Goal: Information Seeking & Learning: Learn about a topic

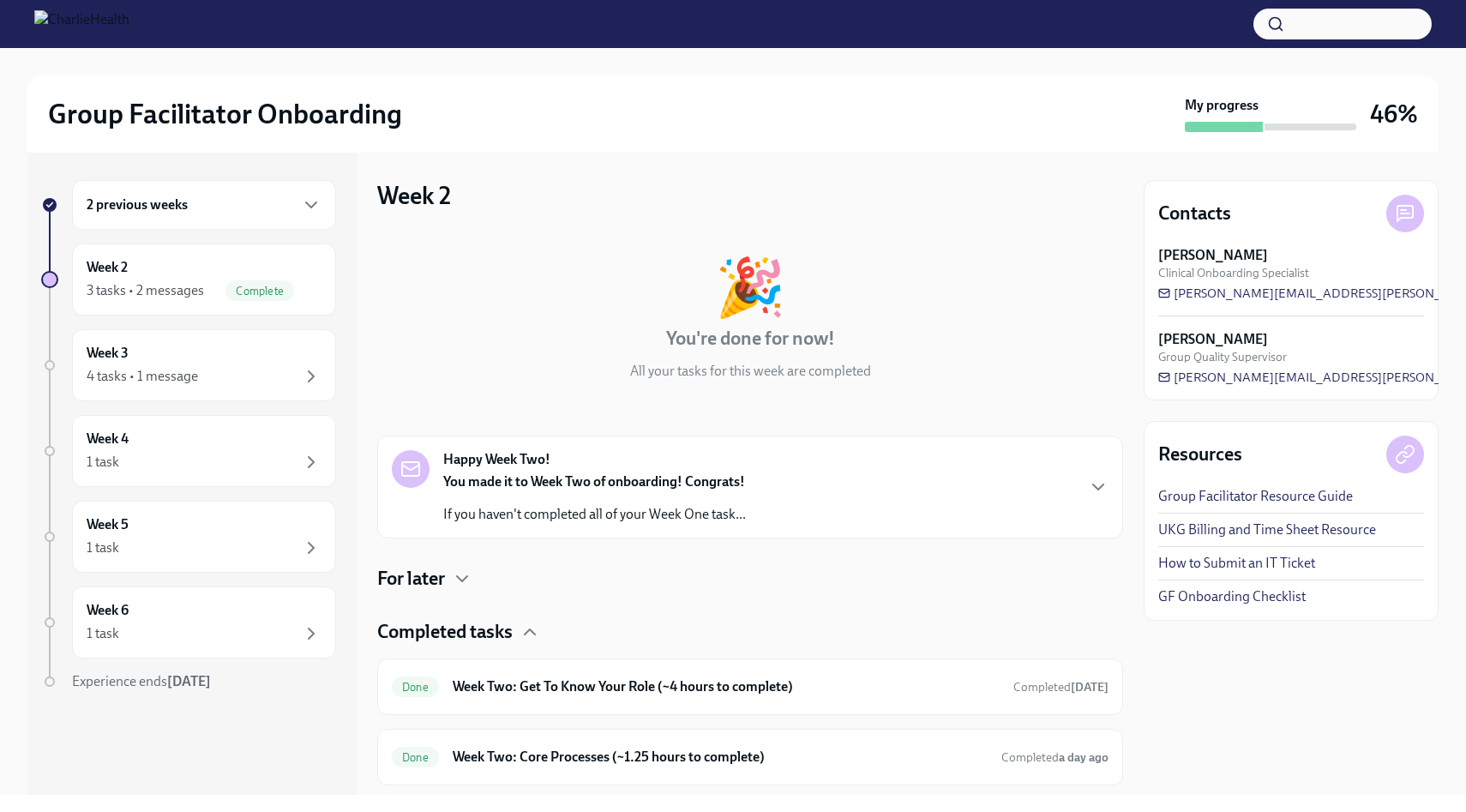
scroll to position [116, 0]
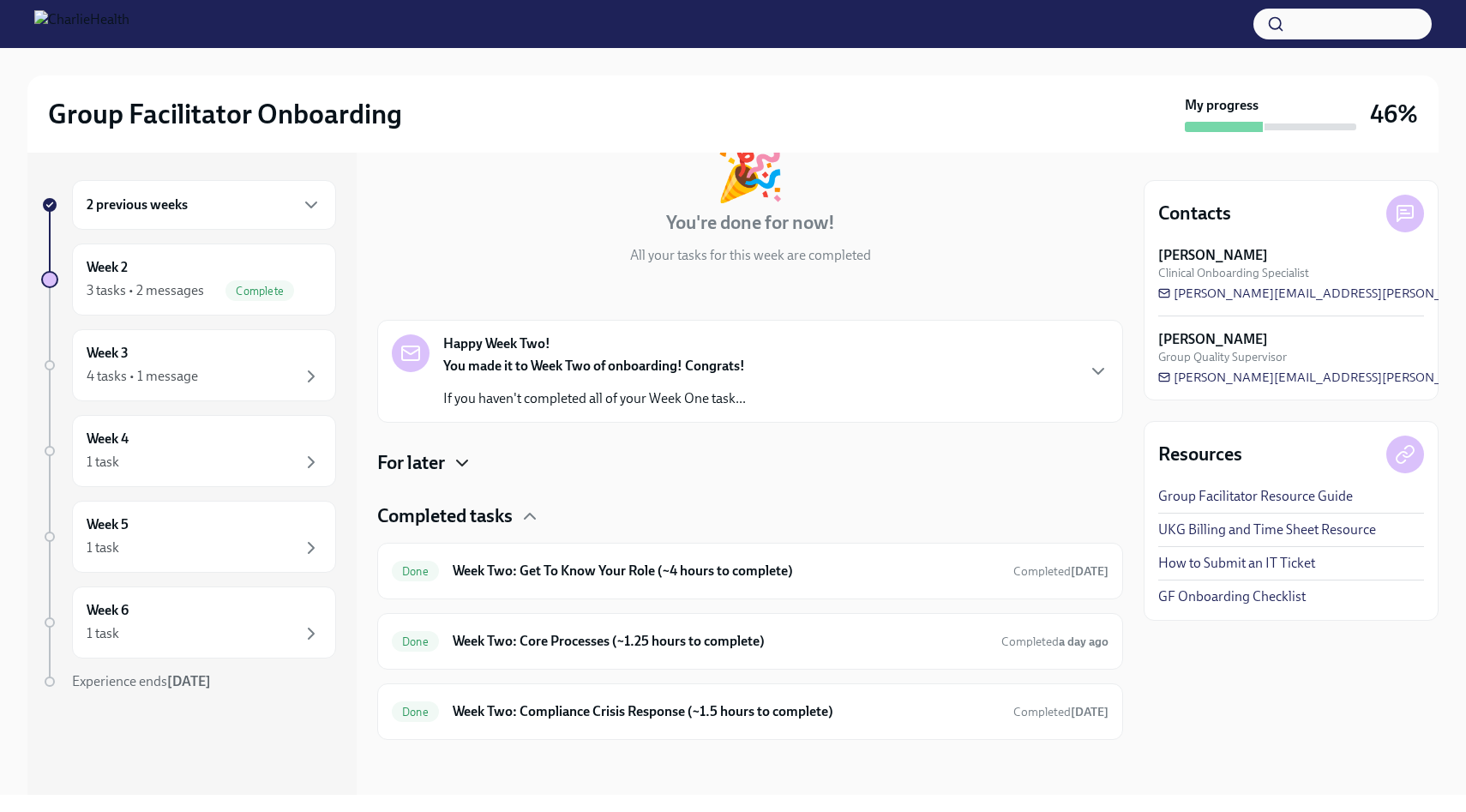
click at [460, 461] on icon "button" at bounding box center [462, 463] width 10 height 5
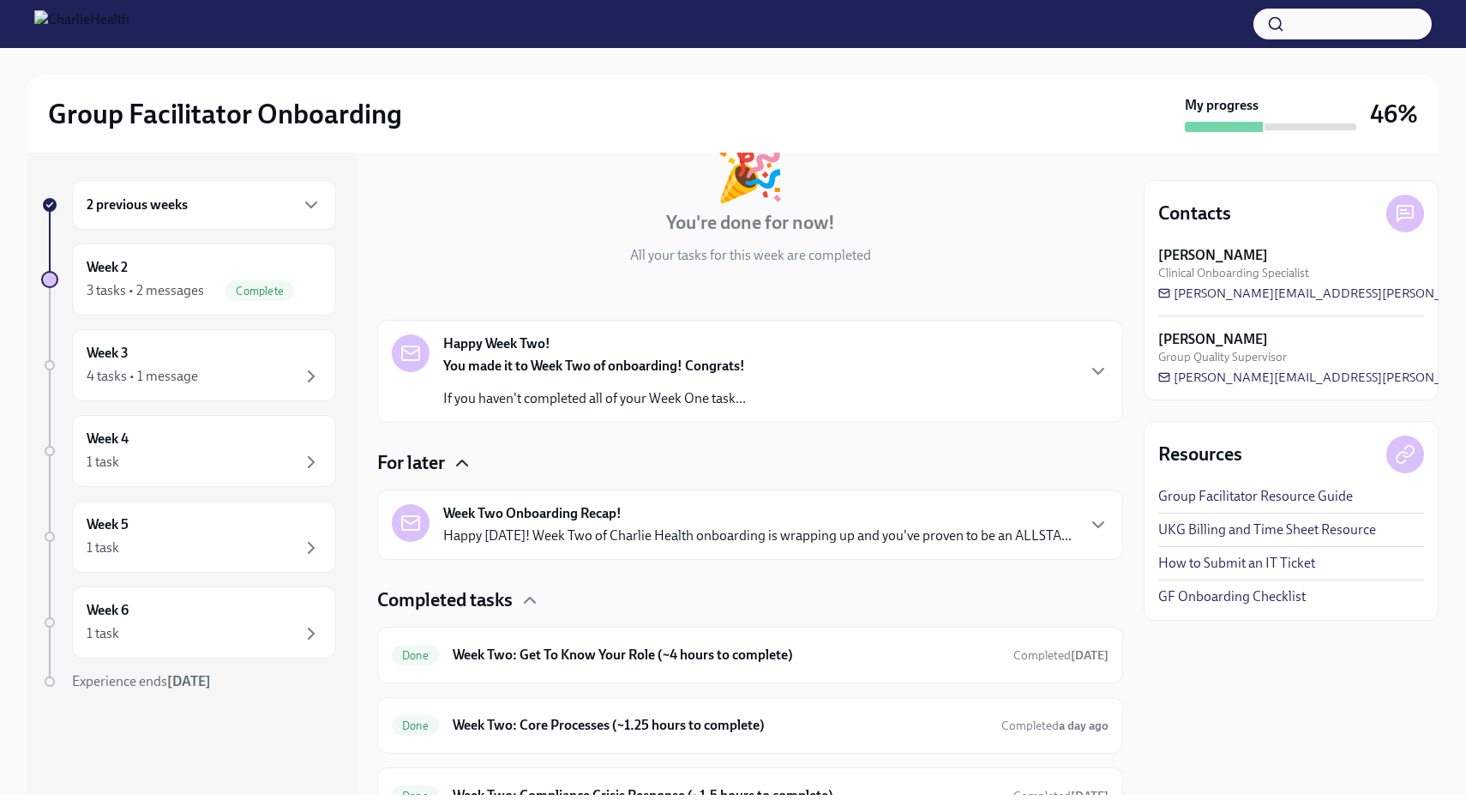
click at [496, 512] on strong "Week Two Onboarding Recap!" at bounding box center [532, 514] width 178 height 19
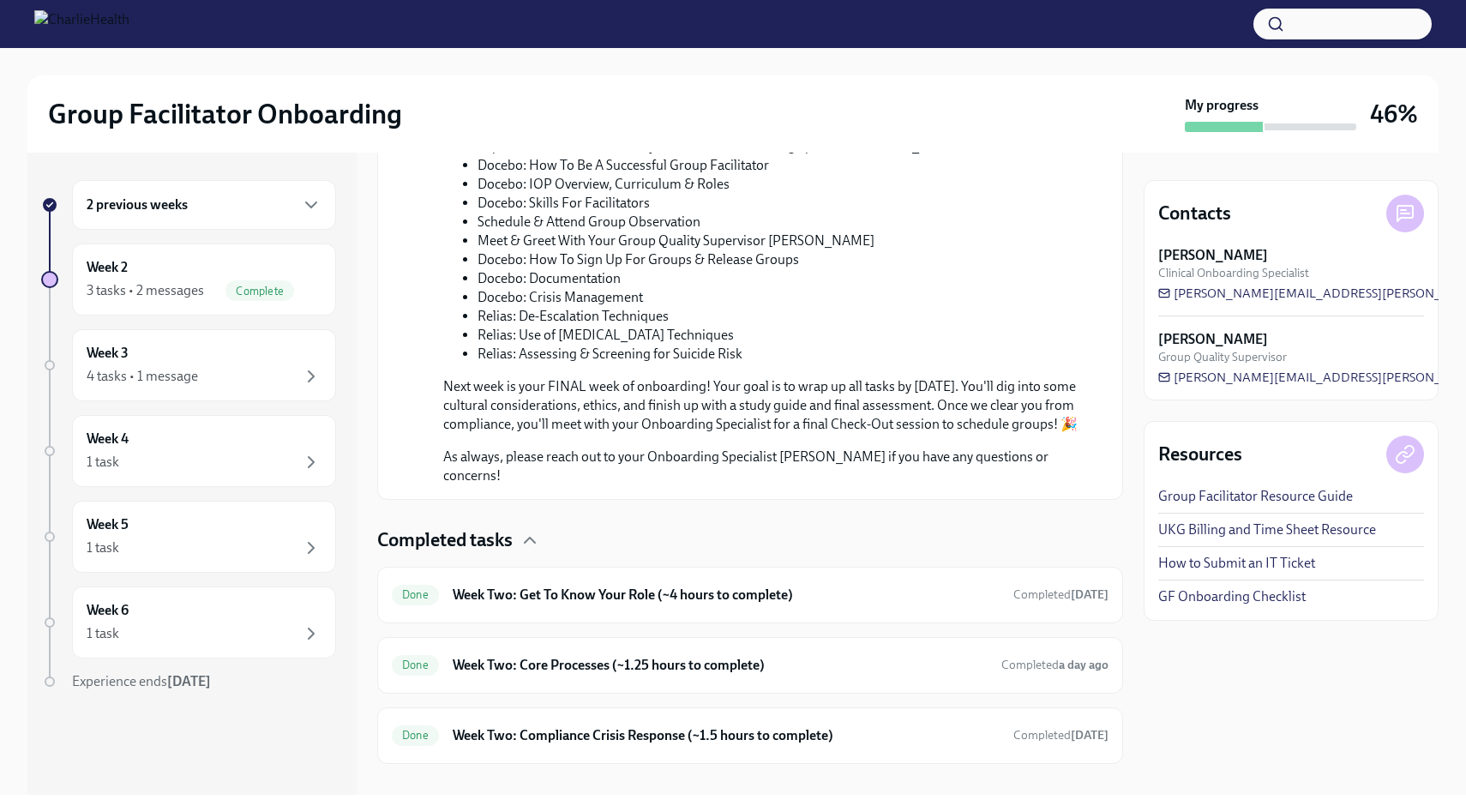
scroll to position [1038, 0]
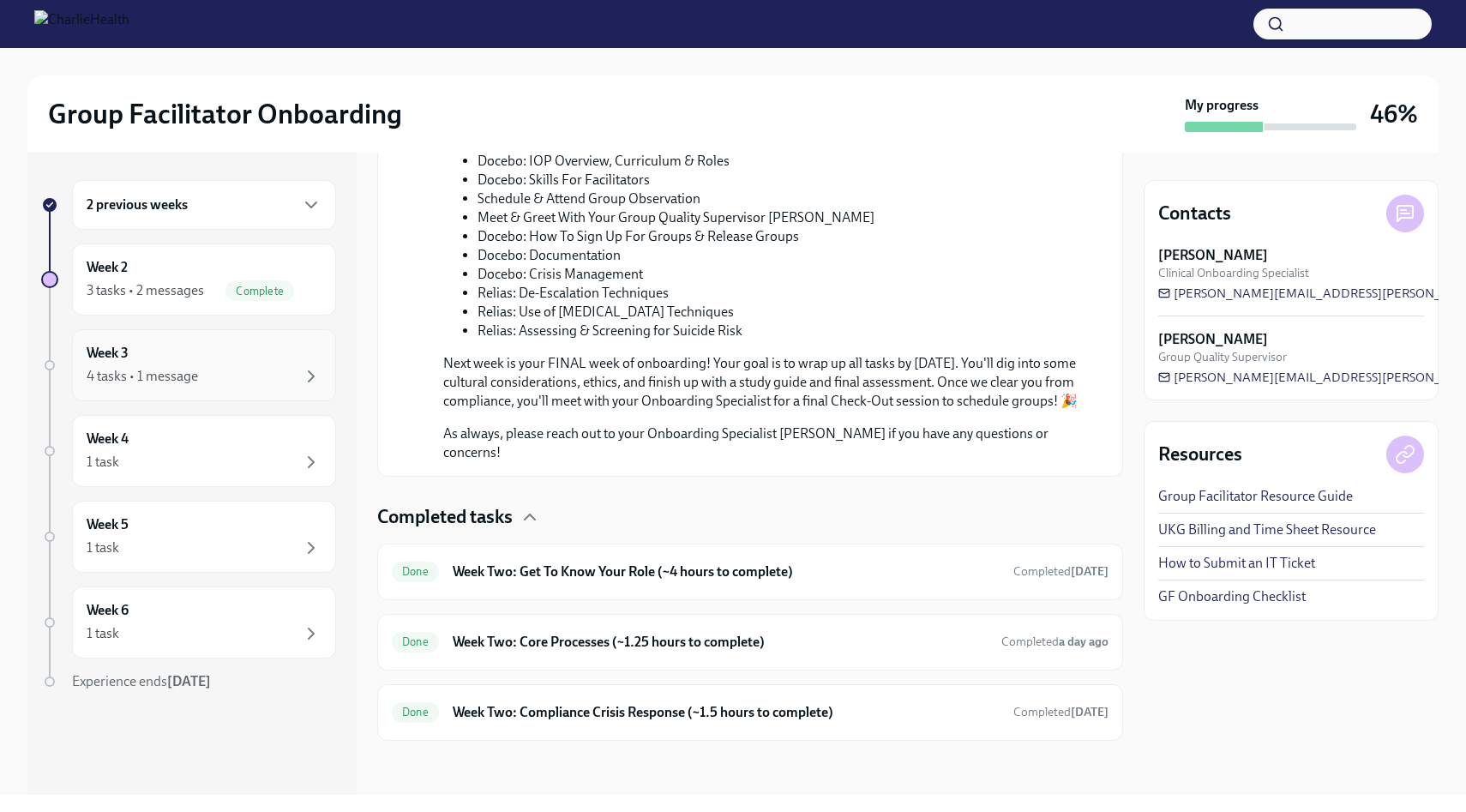
click at [259, 363] on div "Week 3 4 tasks • 1 message" at bounding box center [204, 365] width 235 height 43
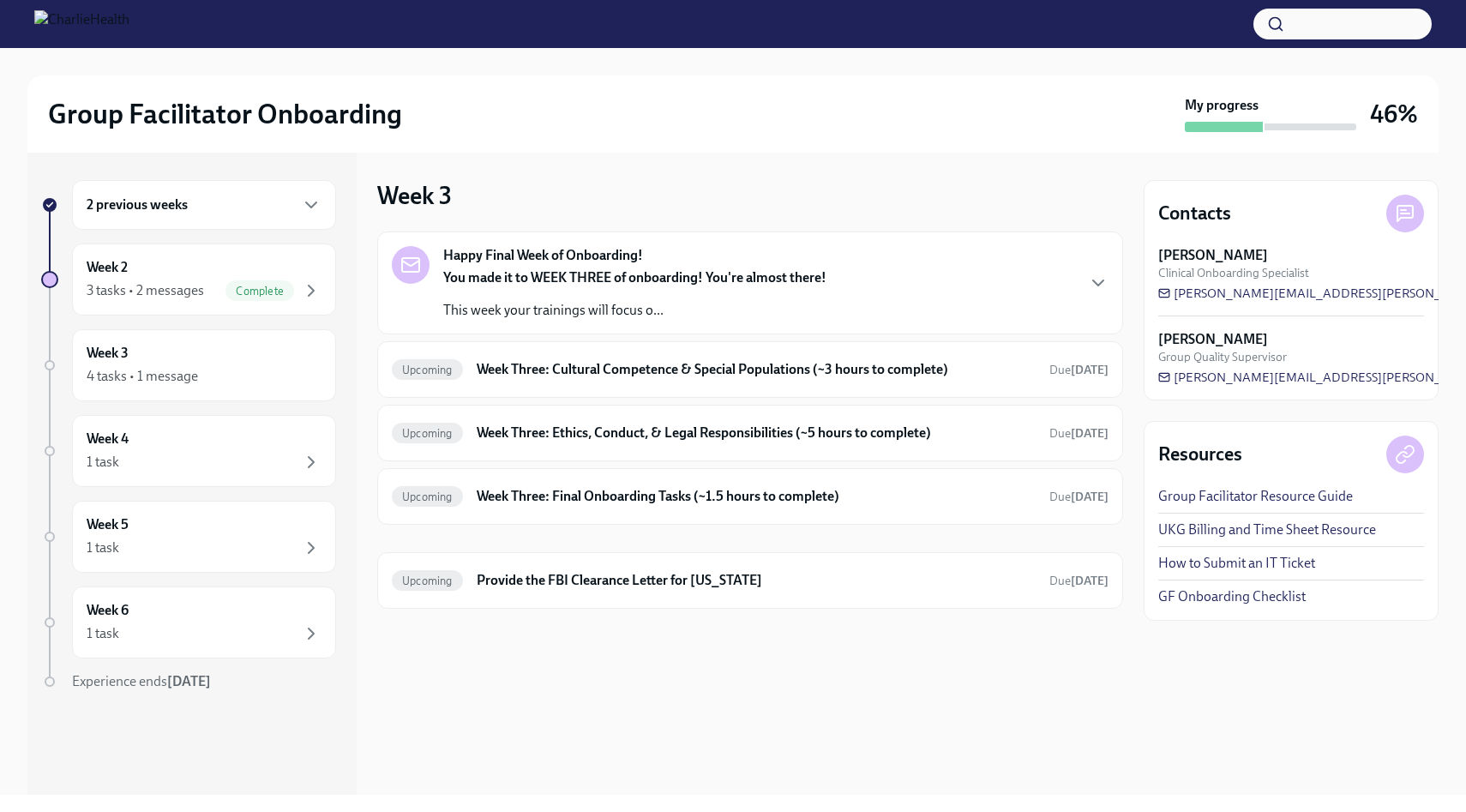
click at [637, 288] on div "You made it to WEEK THREE of onboarding! You're almost there! This week your tr…" at bounding box center [635, 294] width 384 height 51
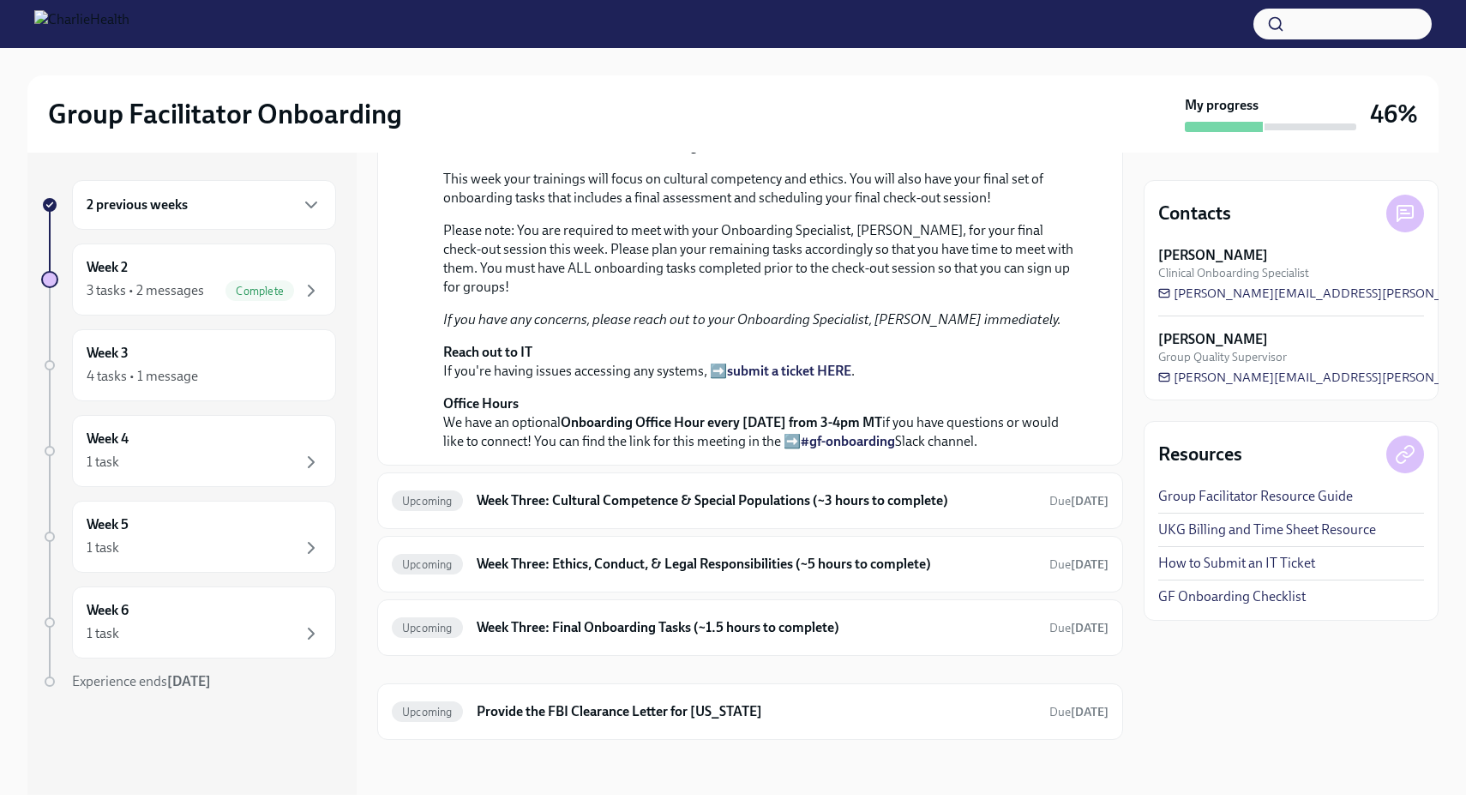
scroll to position [556, 0]
click at [664, 516] on div "Upcoming Week Three: Cultural Competence & Special Populations (~3 hours to com…" at bounding box center [749, 500] width 745 height 56
click at [664, 496] on h6 "Week Three: Cultural Competence & Special Populations (~3 hours to complete)" at bounding box center [756, 501] width 559 height 19
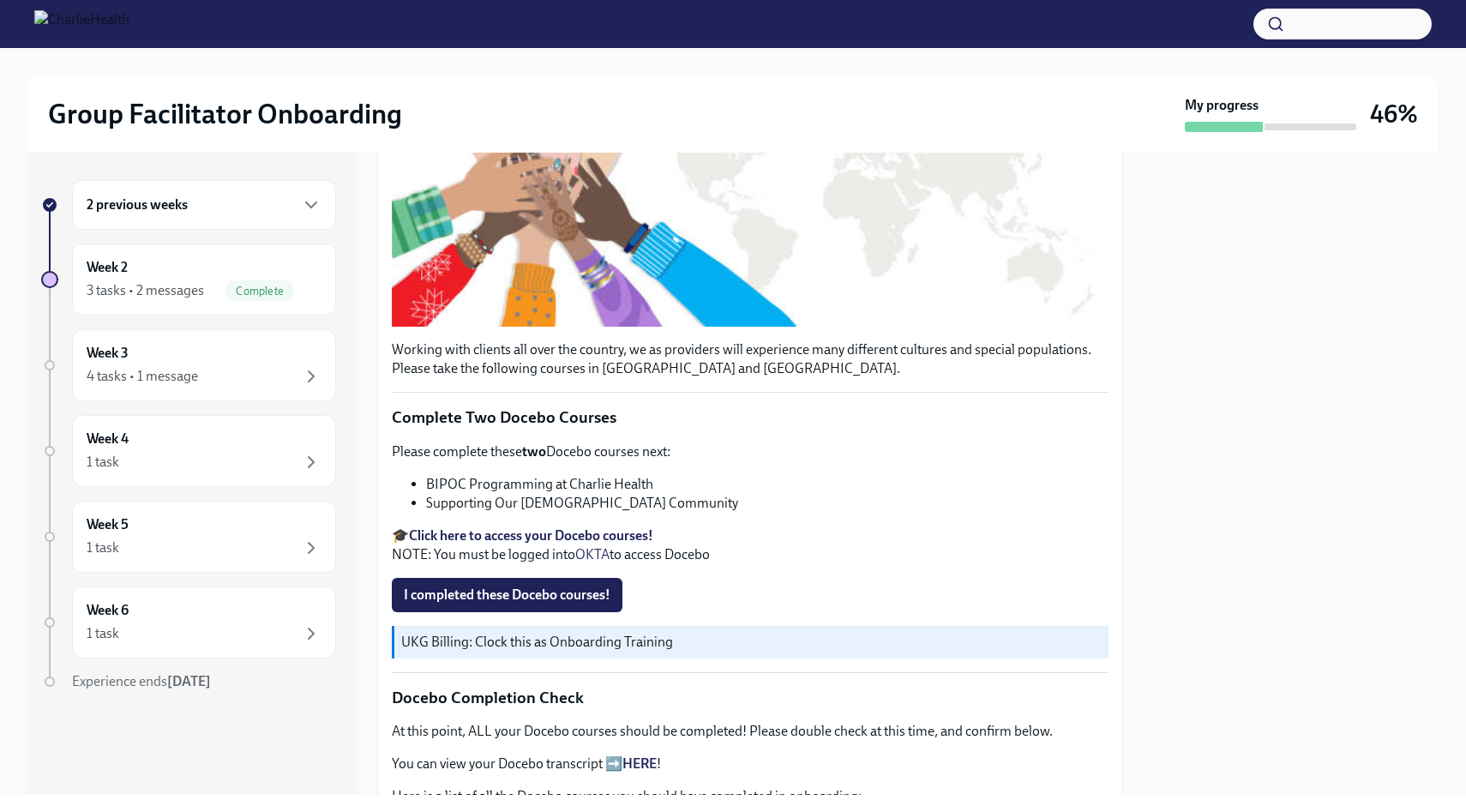
scroll to position [470, 0]
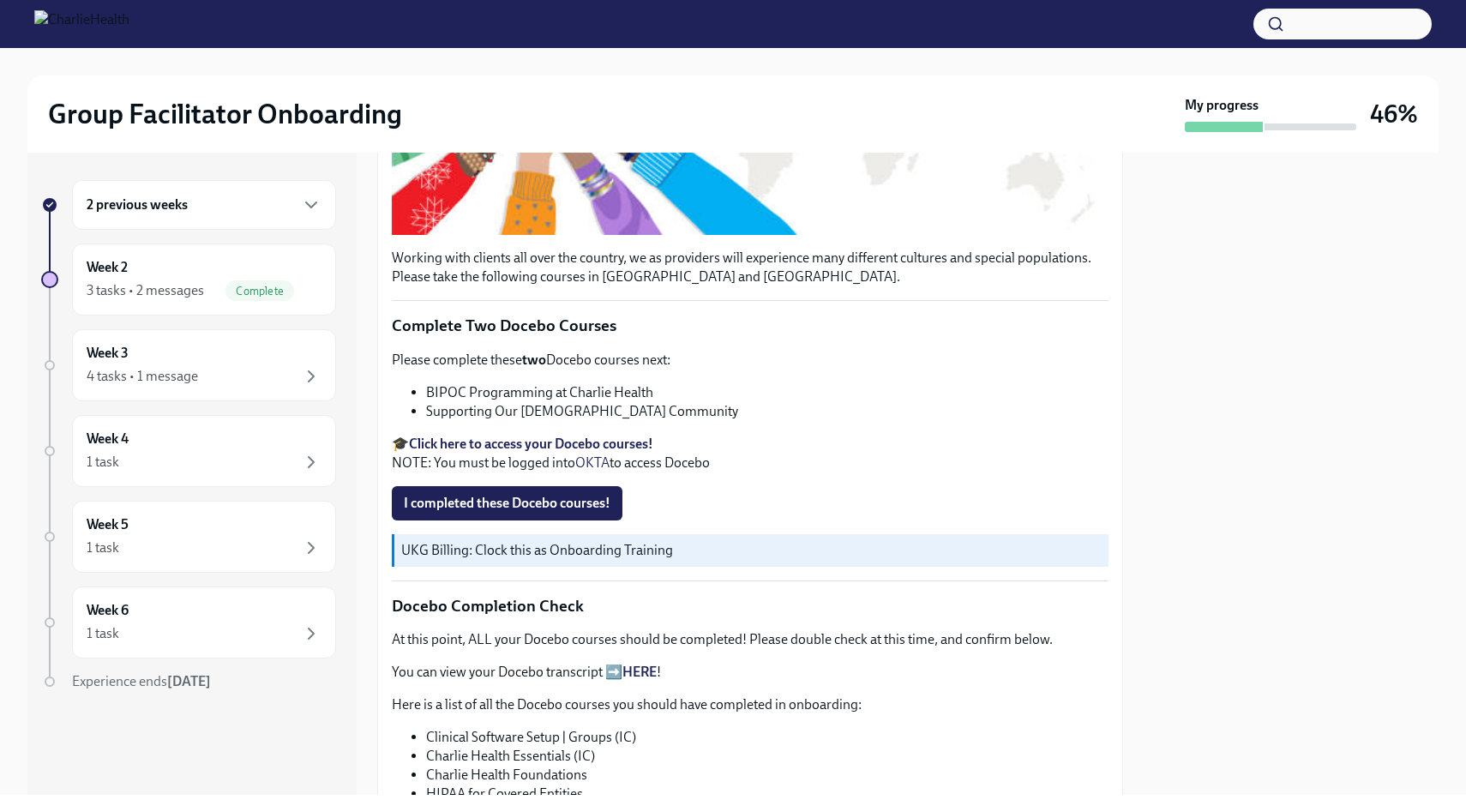
click at [596, 442] on strong "Click here to access your Docebo courses!" at bounding box center [531, 443] width 245 height 16
